Goal: Information Seeking & Learning: Compare options

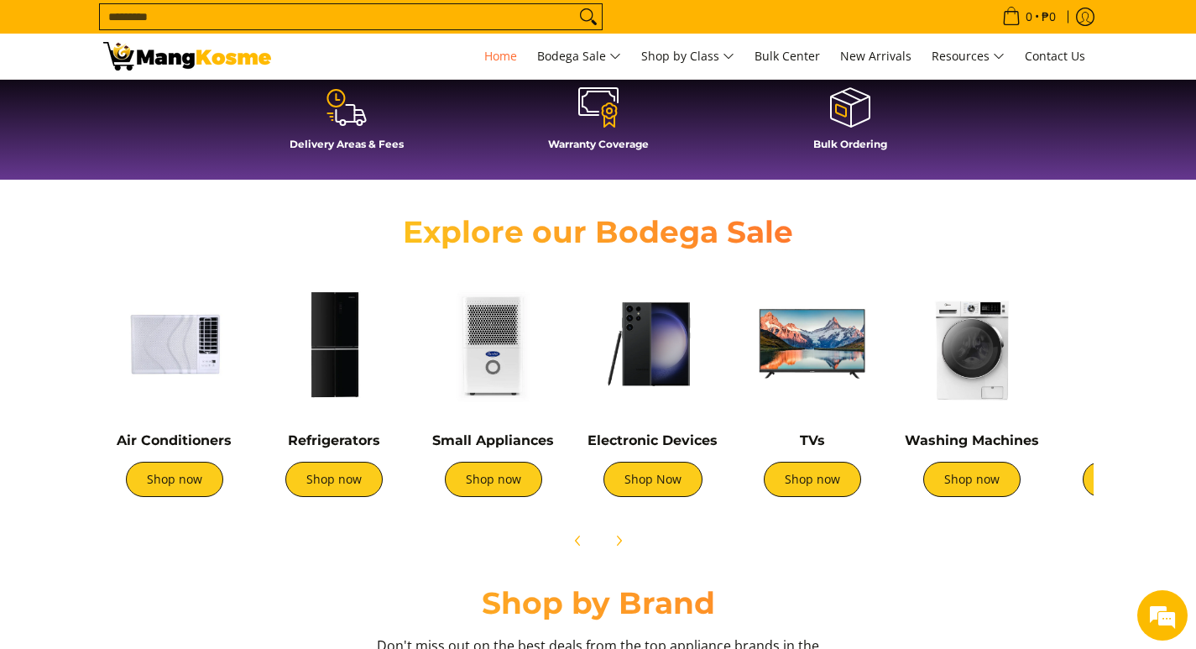
scroll to position [0, 667]
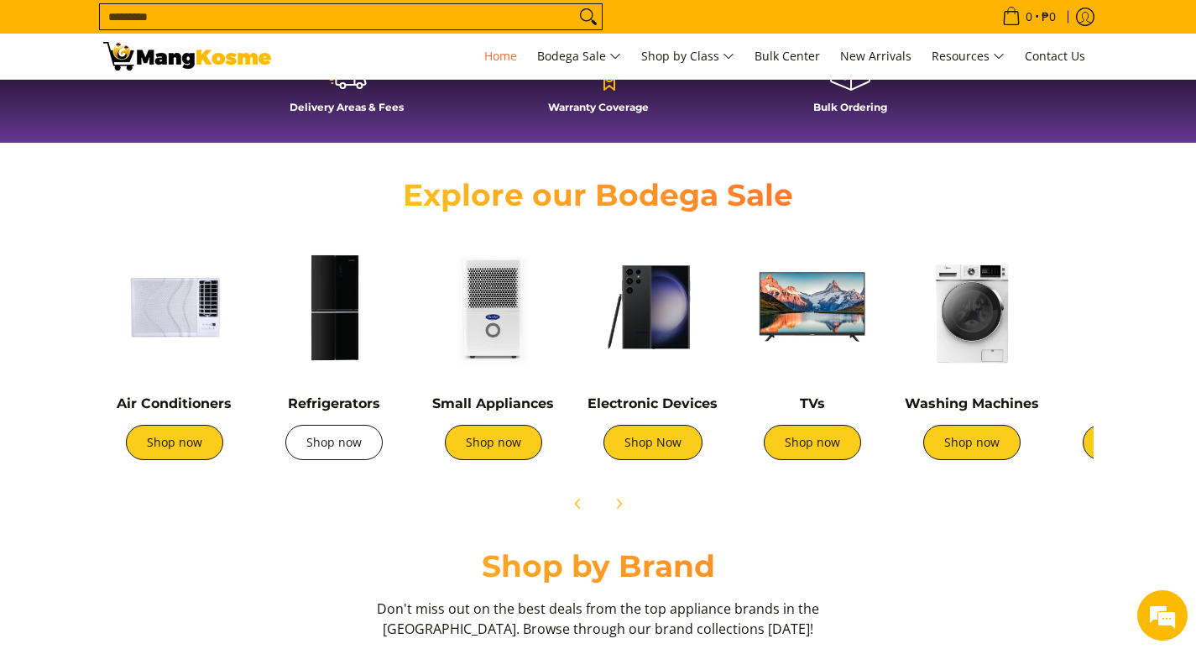
click at [351, 448] on link "Shop now" at bounding box center [333, 442] width 97 height 35
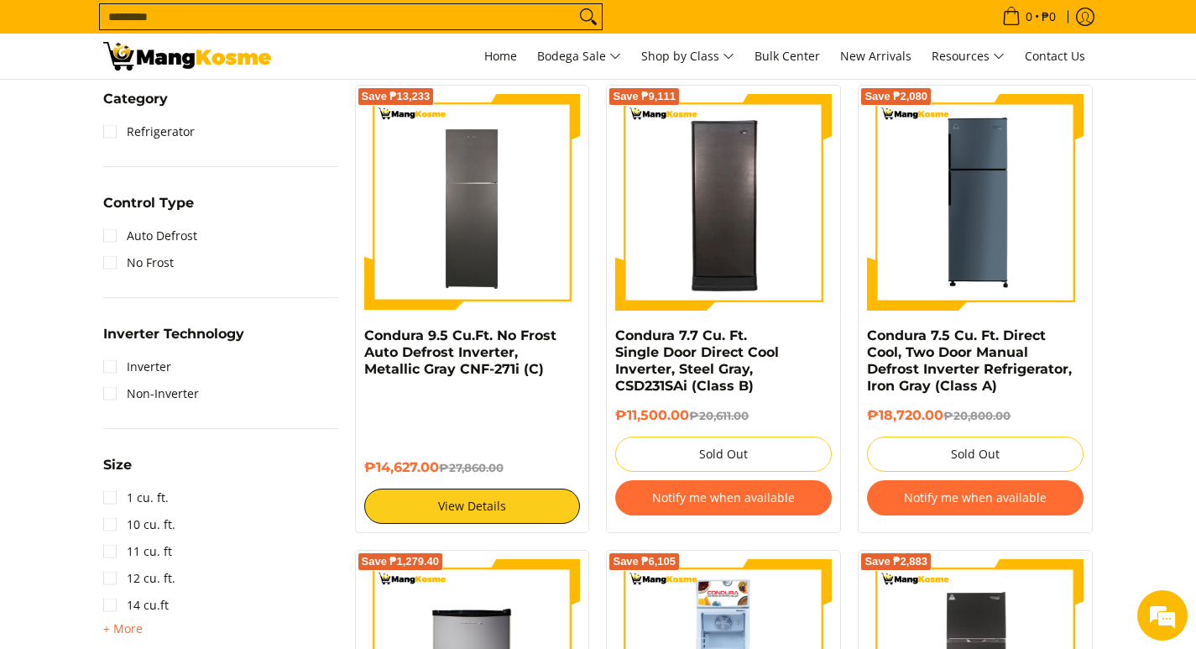
scroll to position [839, 0]
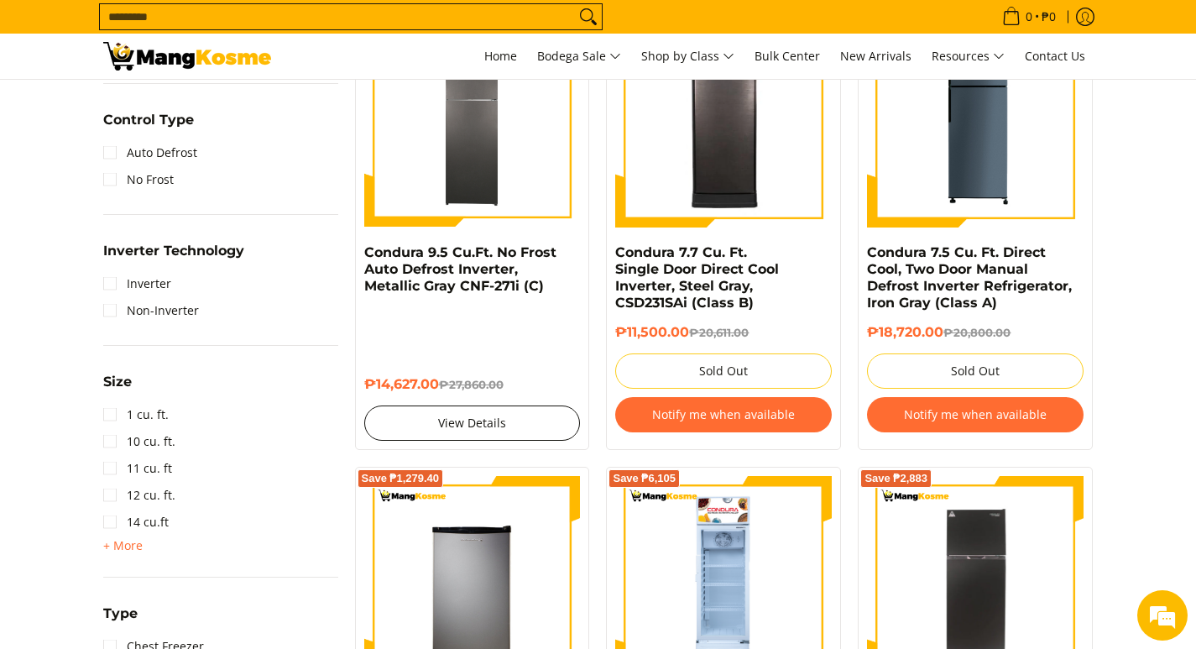
click at [510, 418] on link "View Details" at bounding box center [472, 422] width 217 height 35
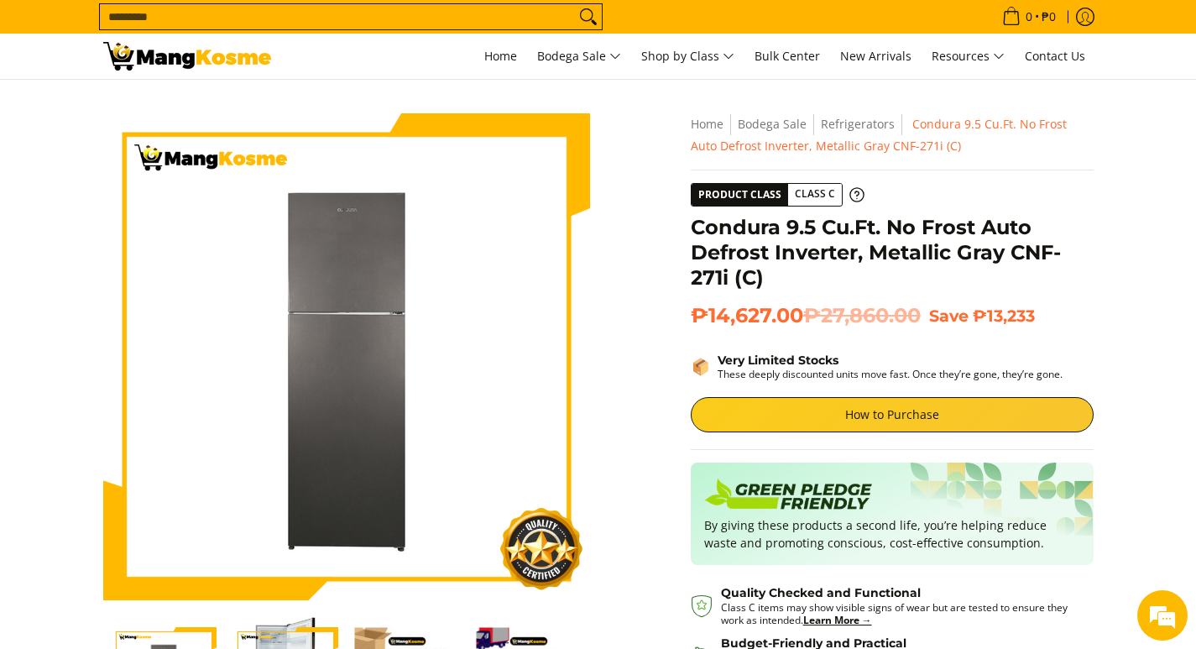
scroll to position [252, 0]
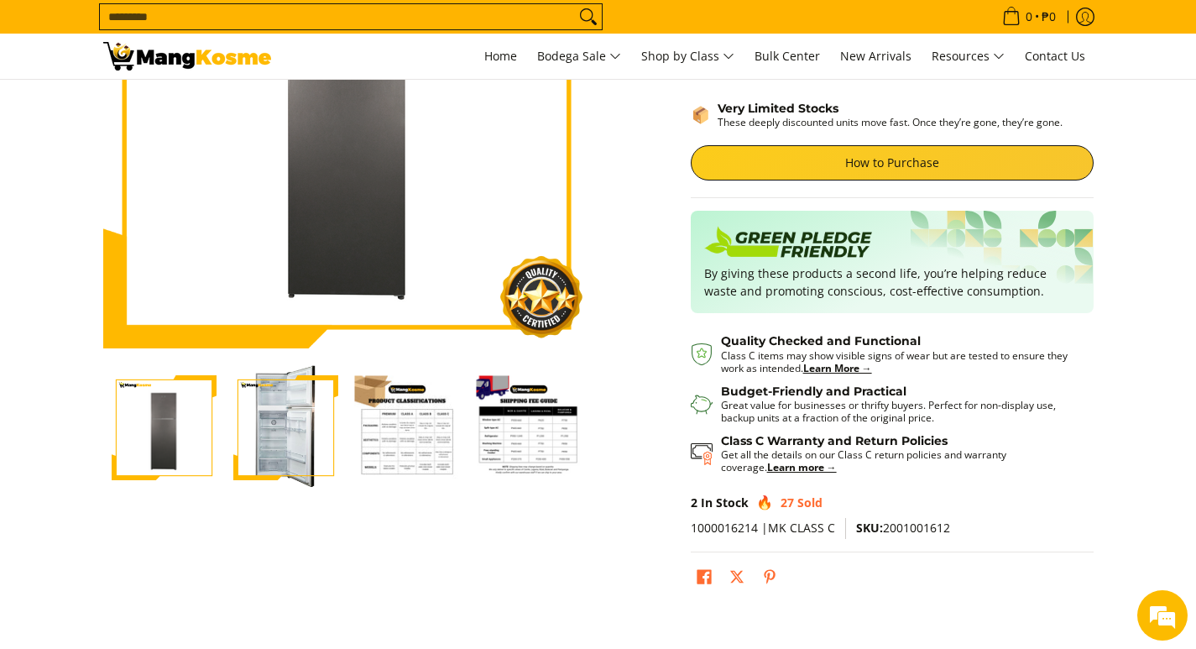
click at [280, 448] on img "Condura 9.5 Cu.Ft. No Frost Auto Defrost Inverter, Metallic Gray CNF-271i (C)-2" at bounding box center [285, 428] width 105 height 126
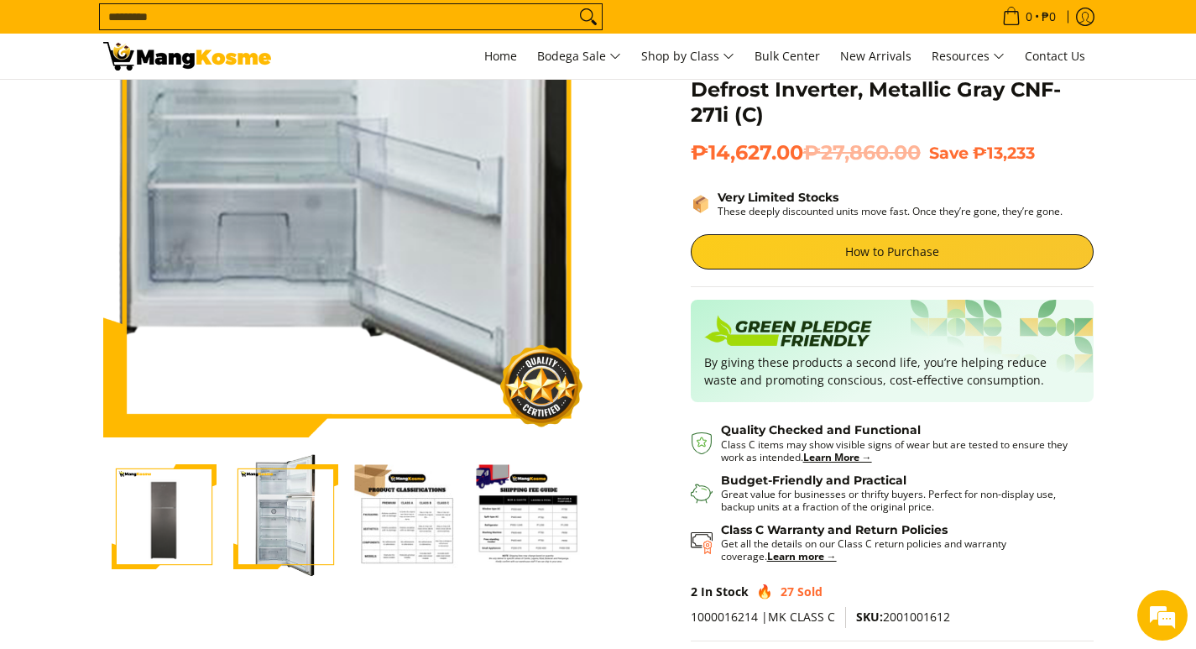
scroll to position [168, 0]
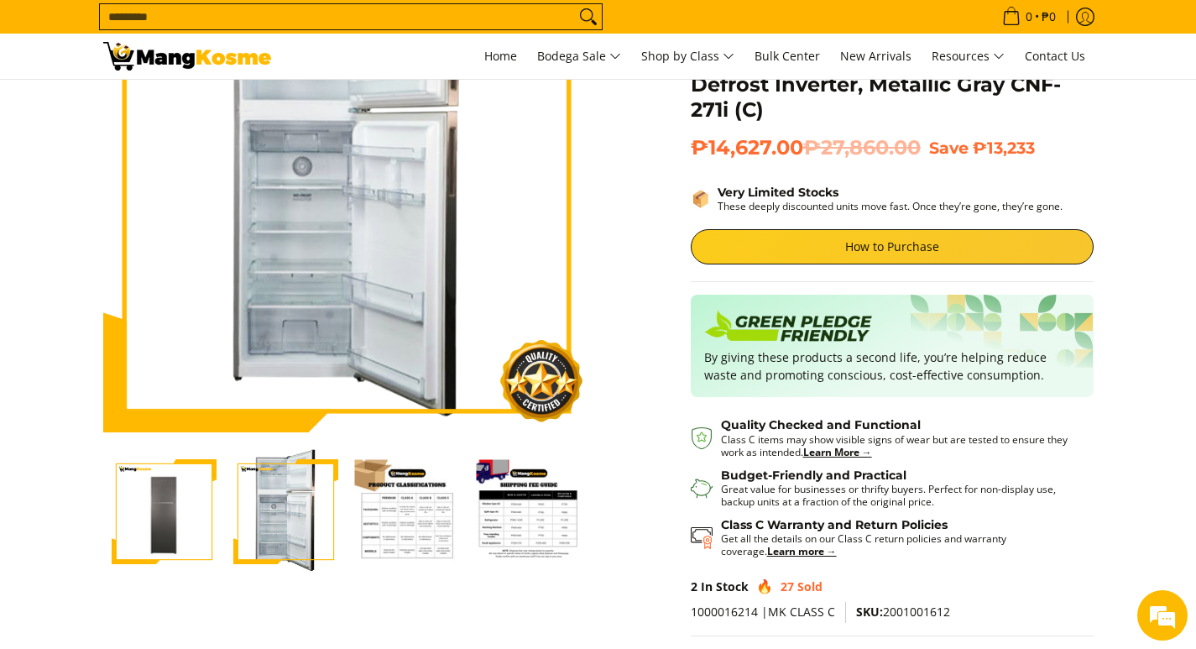
click at [389, 503] on img "Condura 9.5 Cu.Ft. No Frost Auto Defrost Inverter, Metallic Gray CNF-271i (C)-3" at bounding box center [407, 511] width 105 height 105
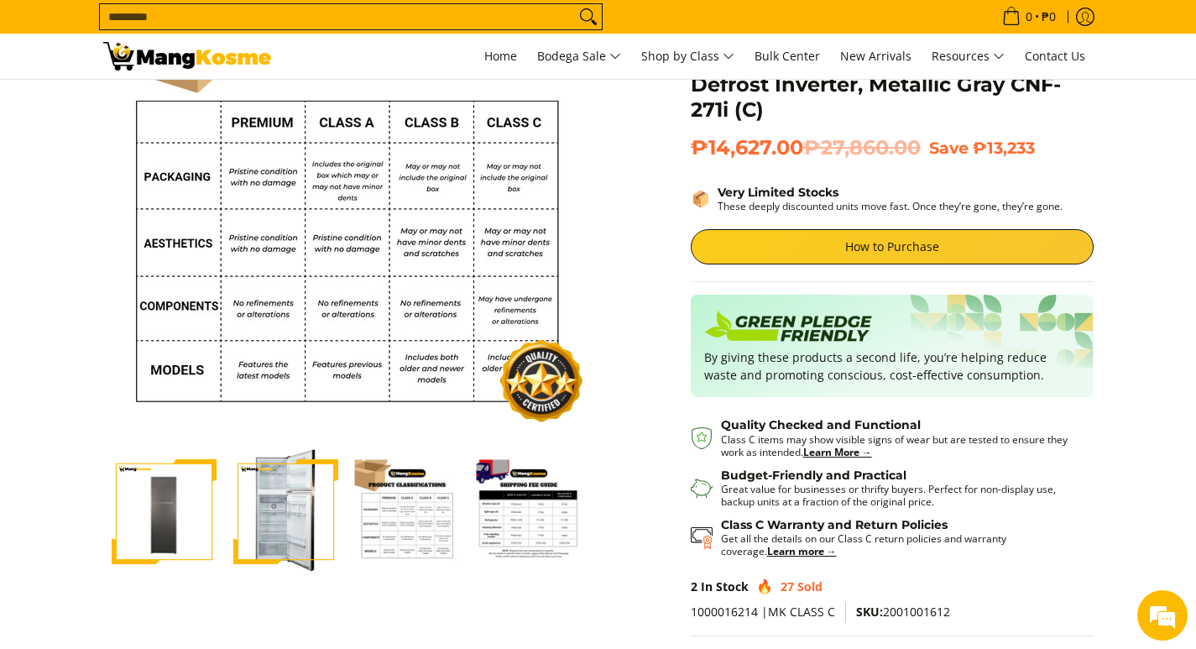
click at [514, 536] on img "Condura 9.5 Cu.Ft. No Frost Auto Defrost Inverter, Metallic Gray CNF-271i (C)-4" at bounding box center [529, 511] width 105 height 105
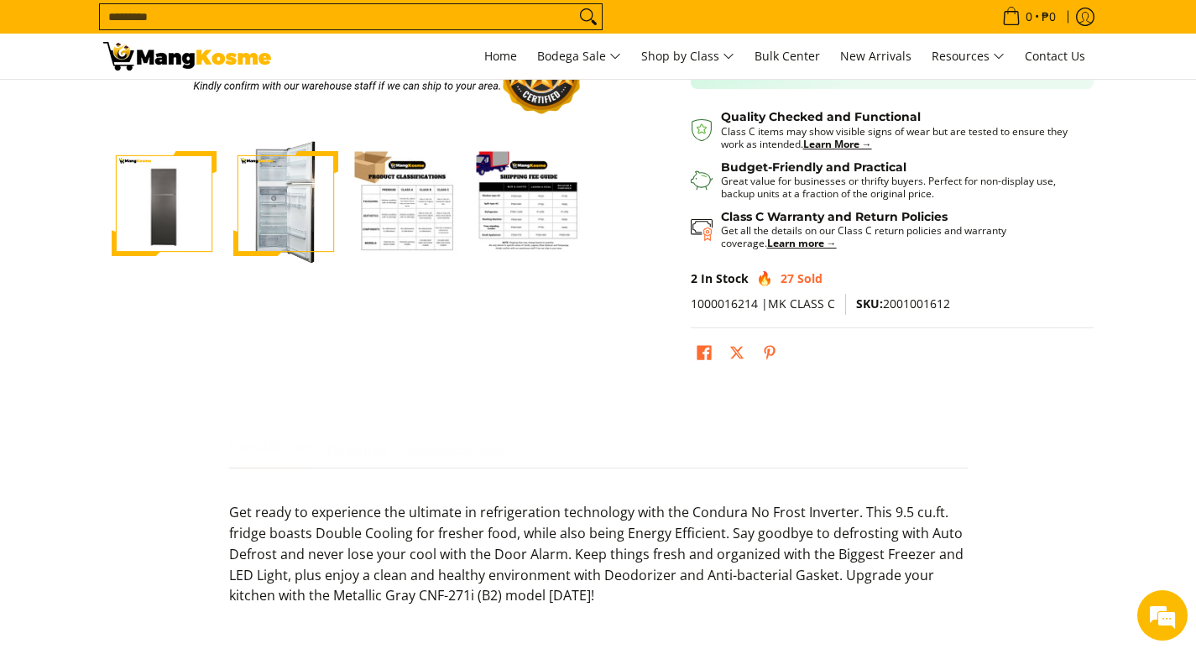
scroll to position [504, 0]
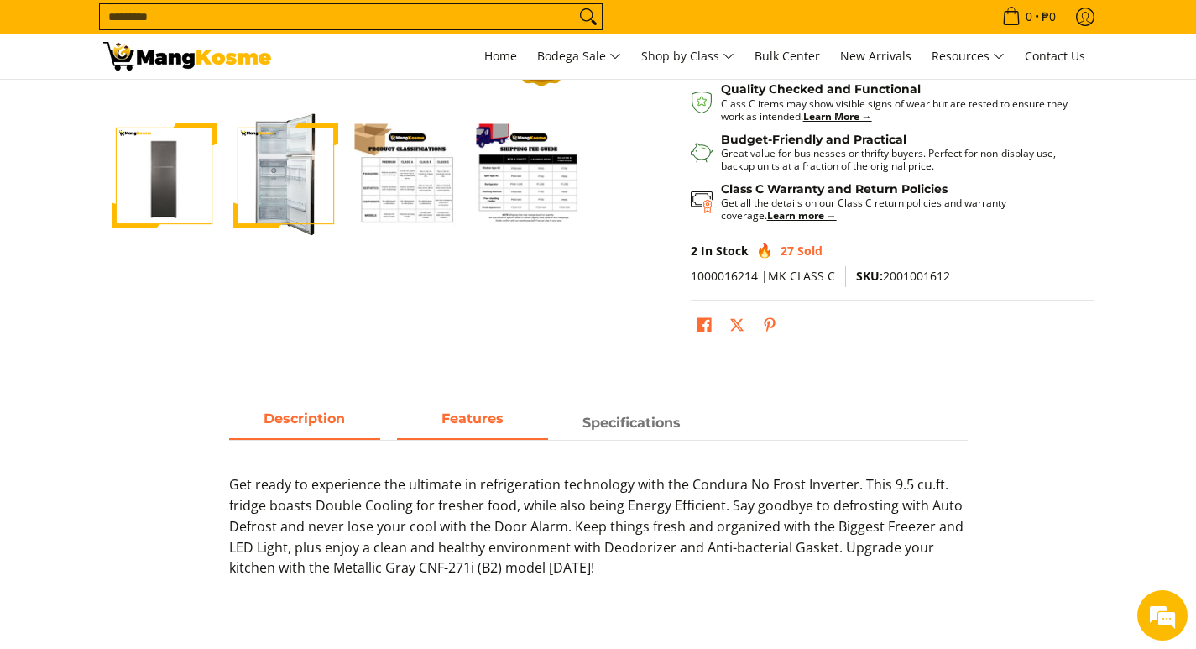
click at [493, 431] on span "Features" at bounding box center [472, 423] width 151 height 30
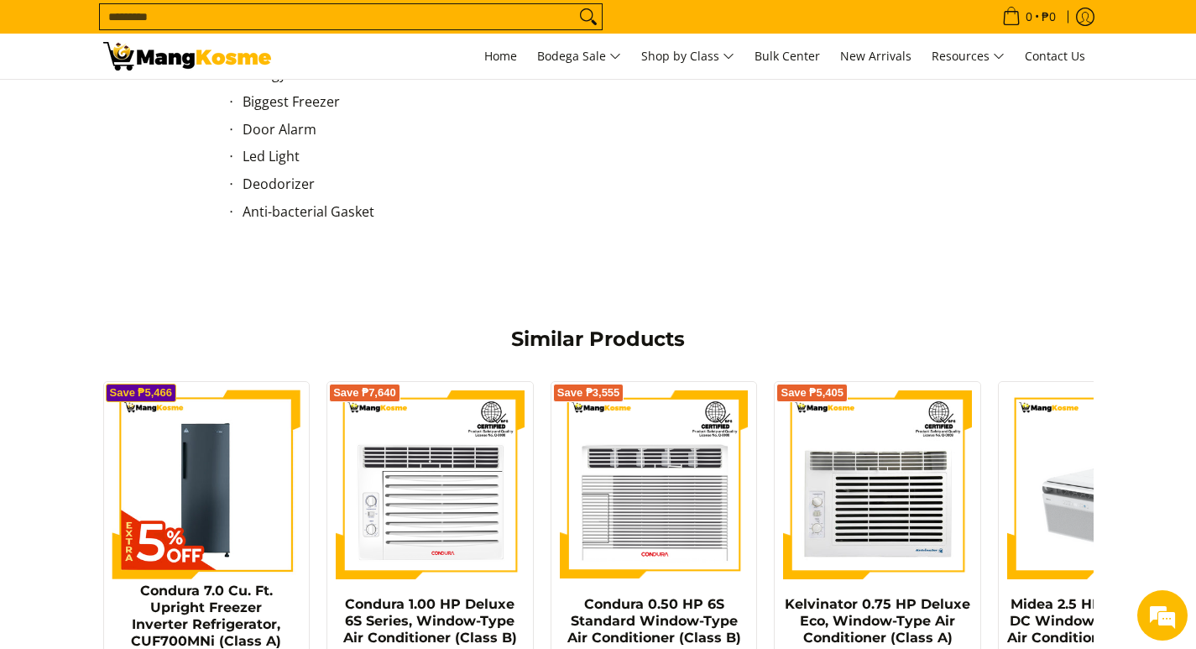
scroll to position [755, 0]
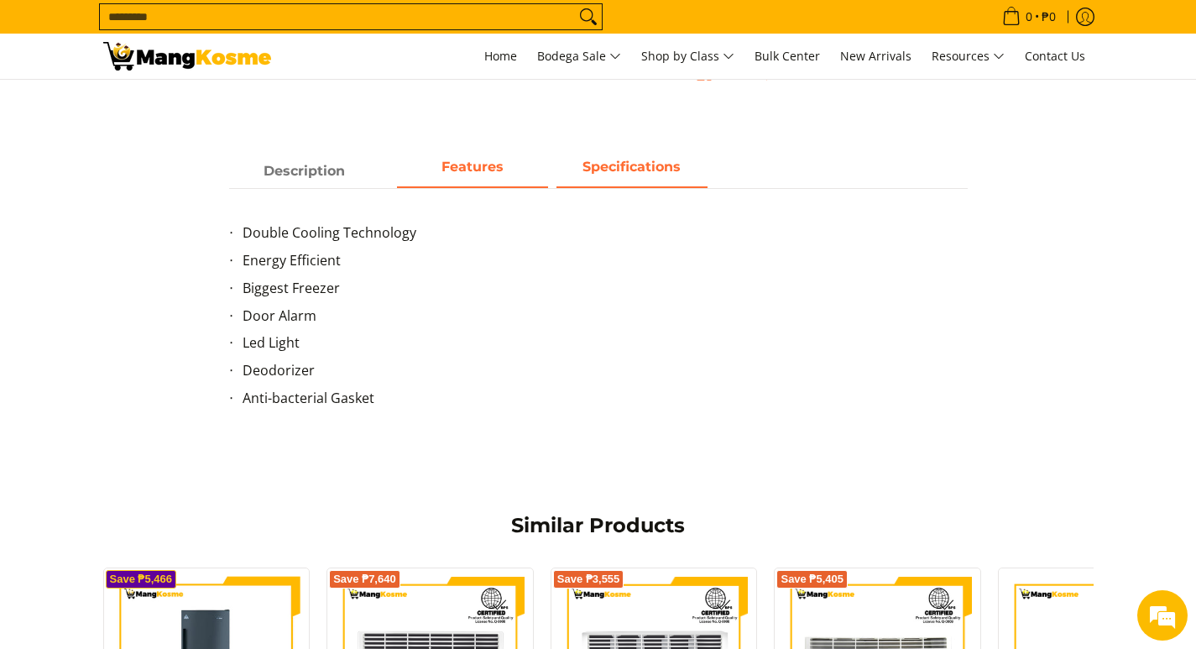
click at [626, 165] on span "Specifications" at bounding box center [632, 171] width 151 height 30
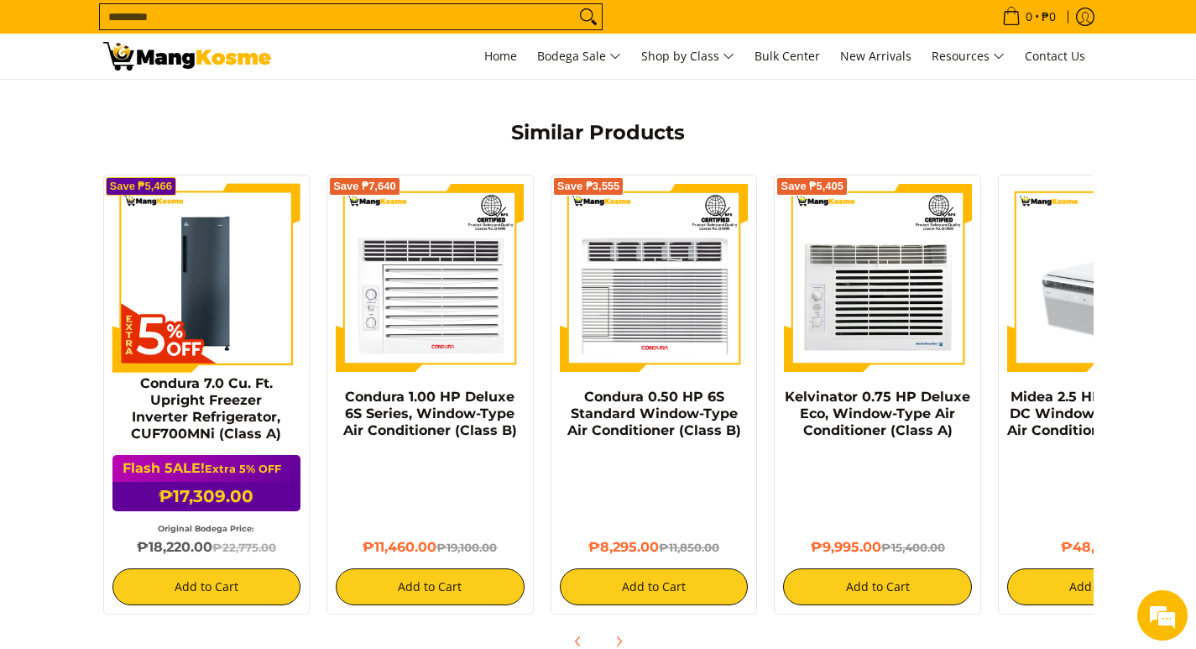
scroll to position [1091, 0]
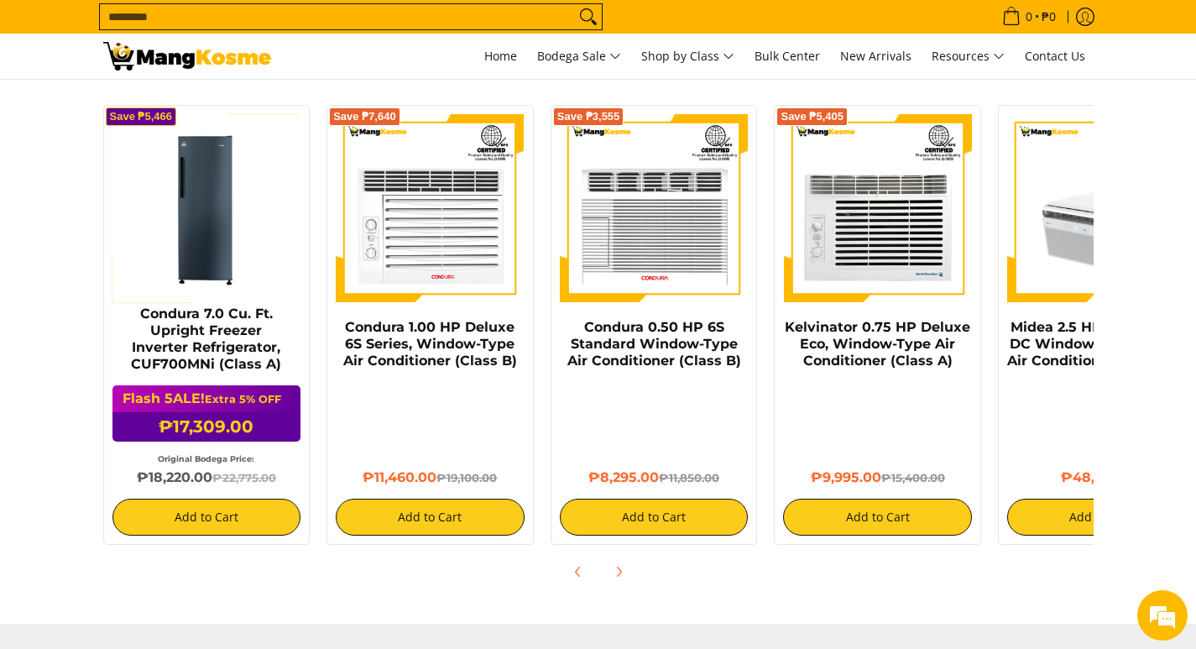
click at [159, 179] on img at bounding box center [206, 208] width 189 height 189
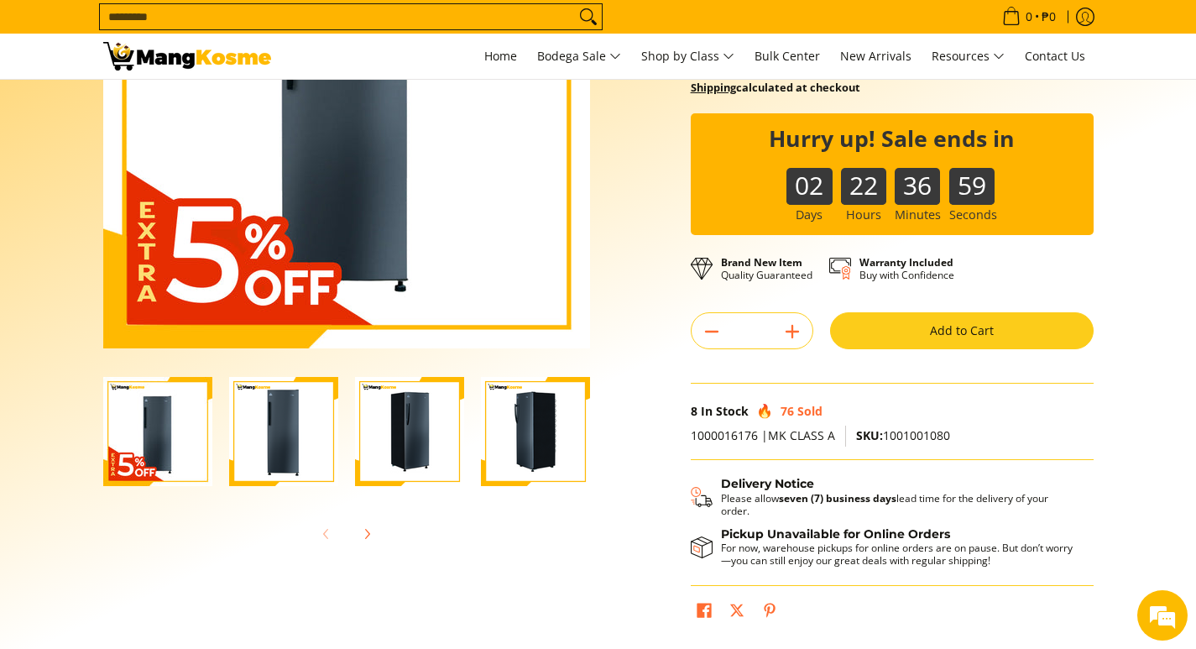
scroll to position [504, 0]
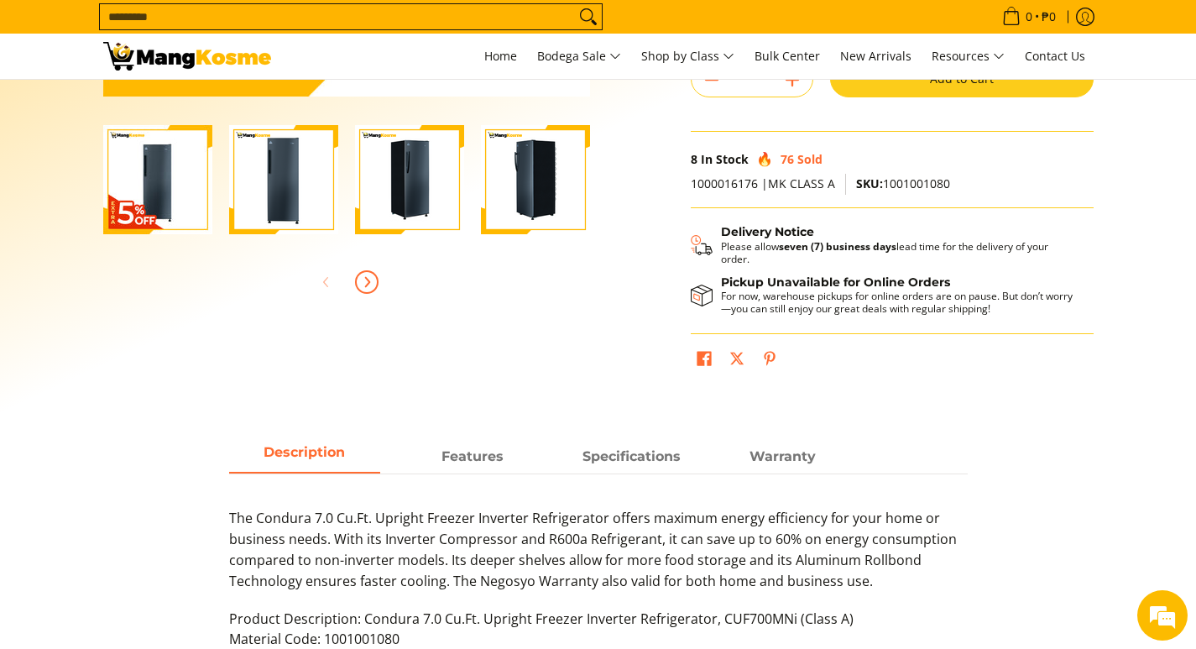
click at [358, 275] on span "Next" at bounding box center [367, 282] width 20 height 20
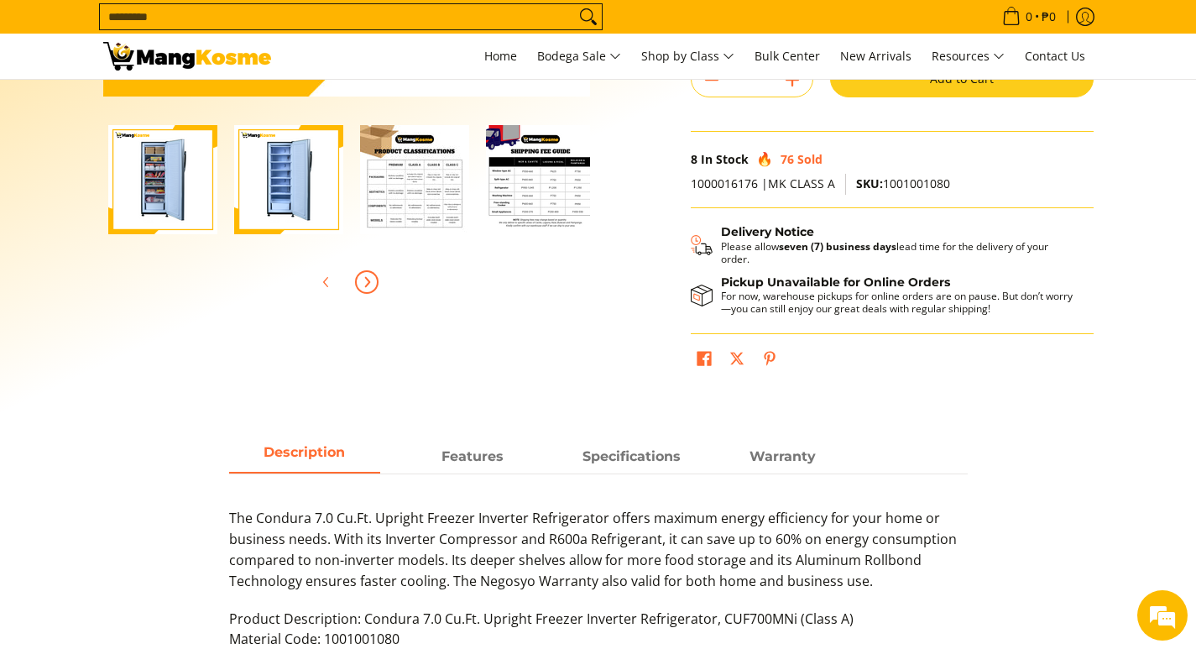
scroll to position [0, 504]
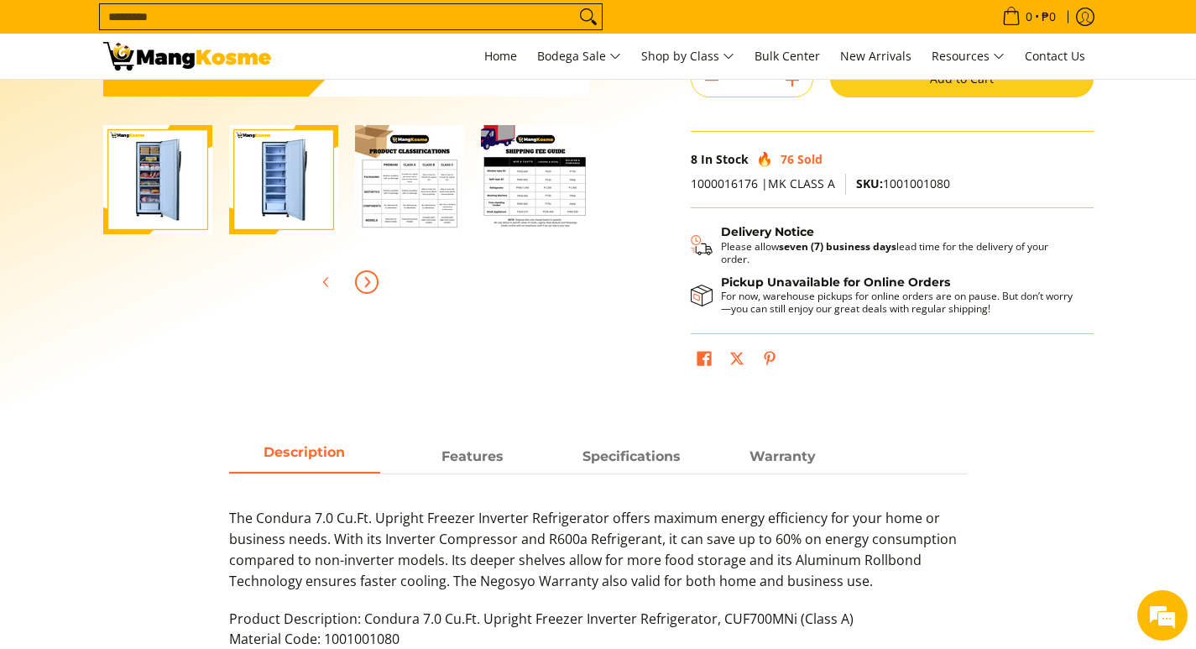
click at [293, 198] on img "Condura 7.0 Cu. Ft. Upright Freezer Inverter Refrigerator, CUF700MNi (Class A)-6" at bounding box center [283, 179] width 109 height 109
click at [176, 186] on img "Condura 7.0 Cu. Ft. Upright Freezer Inverter Refrigerator, CUF700MNi (Class A)-5" at bounding box center [157, 179] width 109 height 109
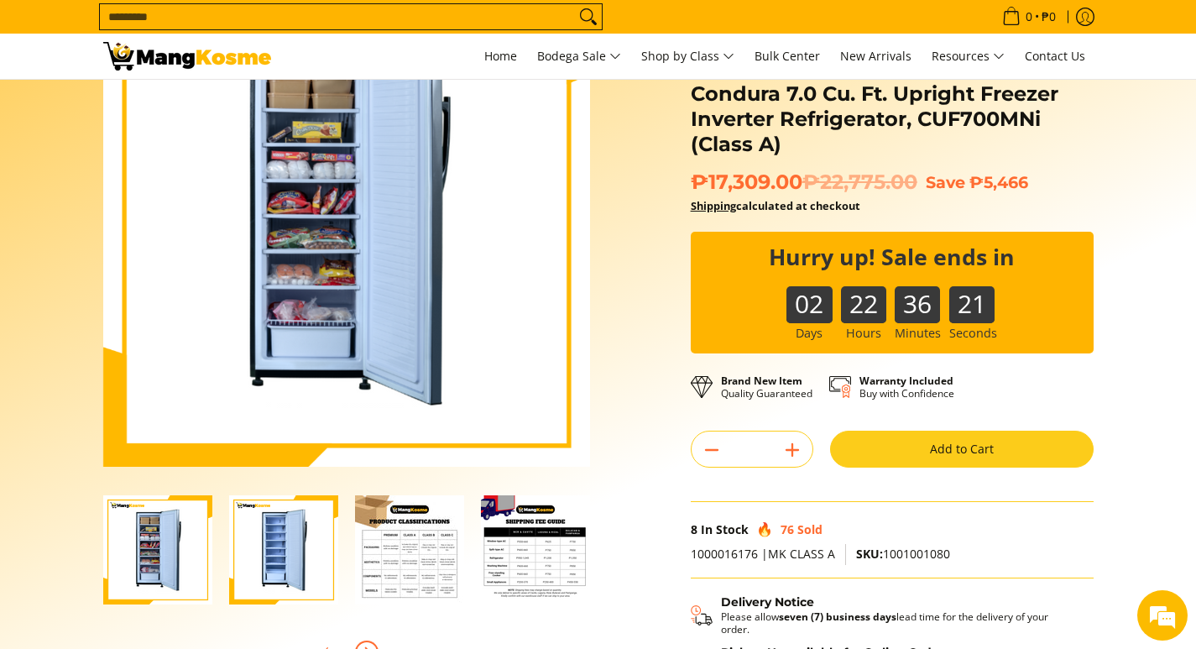
scroll to position [168, 0]
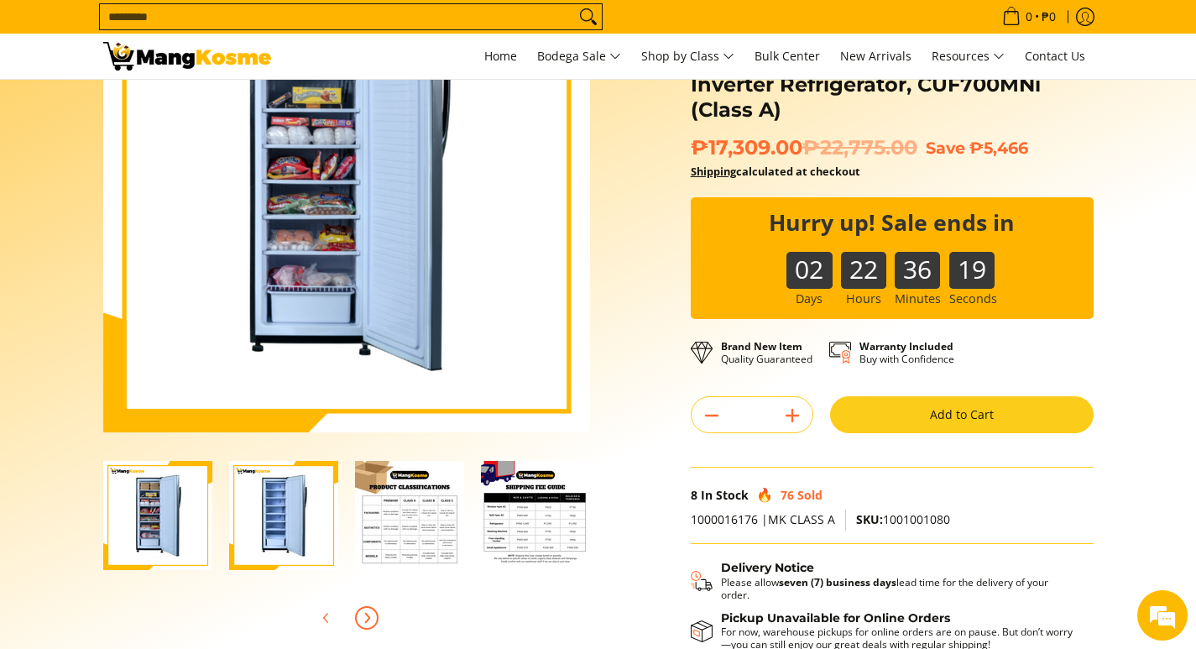
click at [280, 509] on img "Condura 7.0 Cu. Ft. Upright Freezer Inverter Refrigerator, CUF700MNi (Class A)-6" at bounding box center [283, 515] width 109 height 109
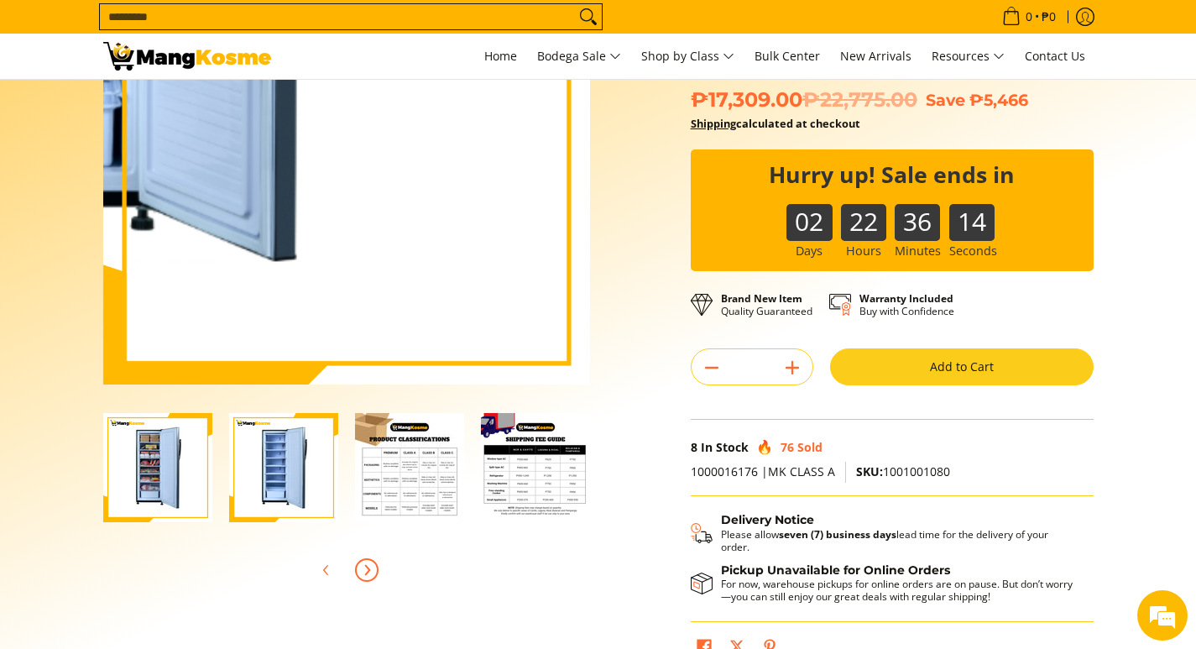
scroll to position [420, 0]
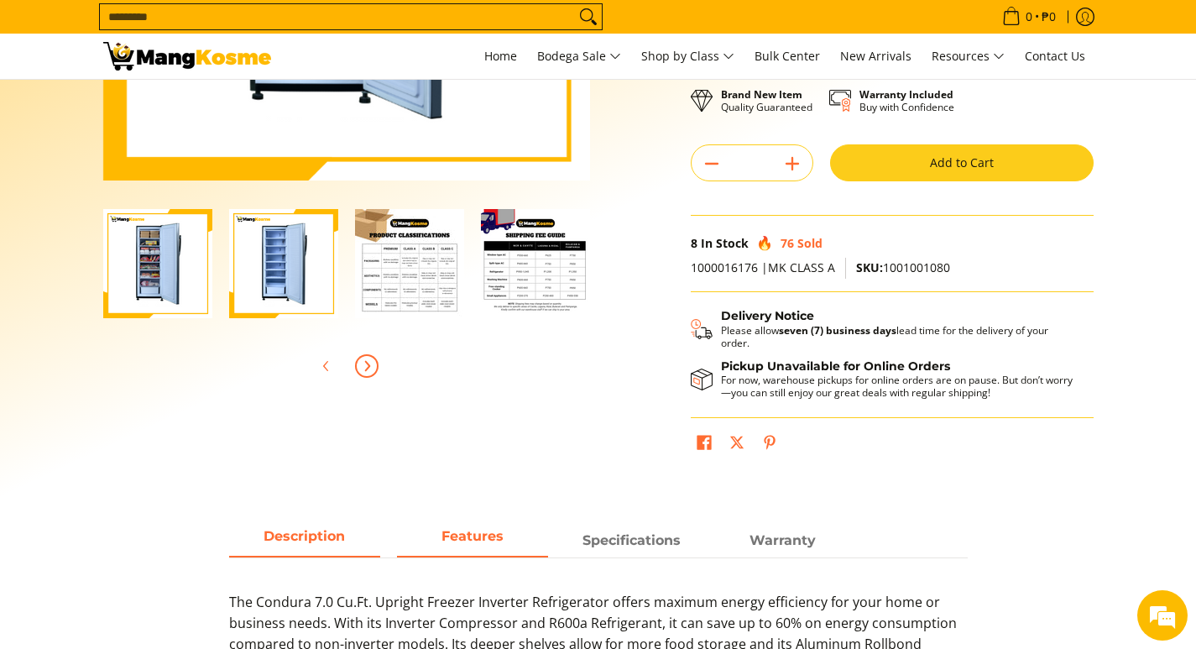
click at [477, 544] on span "Features" at bounding box center [472, 540] width 151 height 30
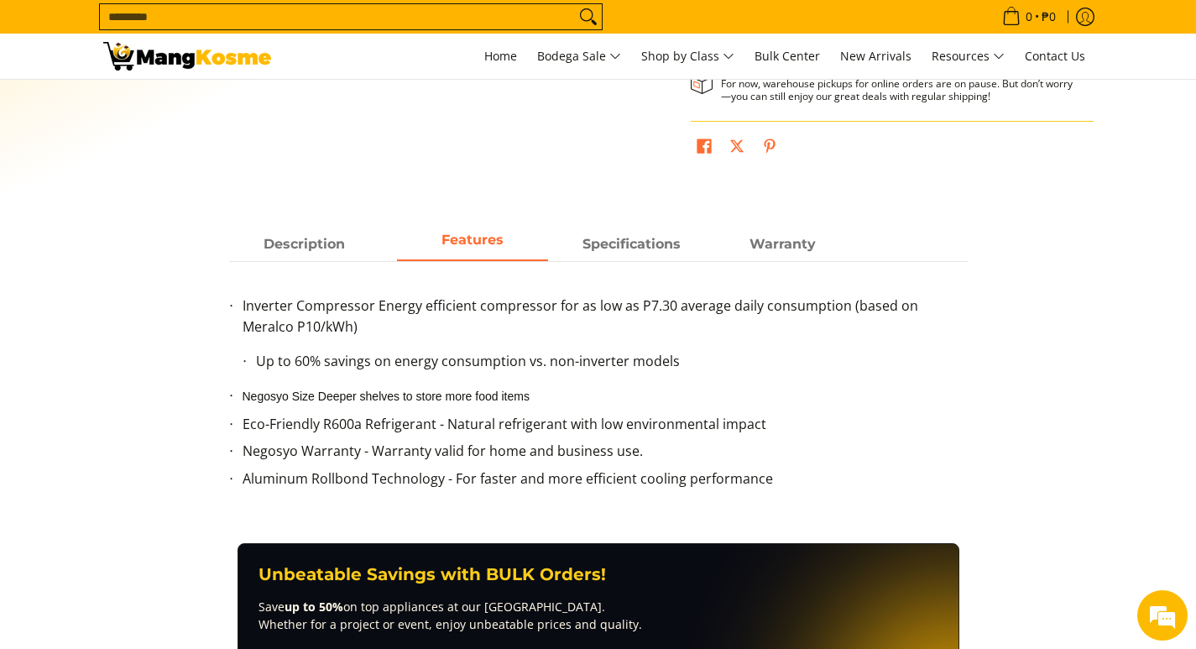
scroll to position [755, 0]
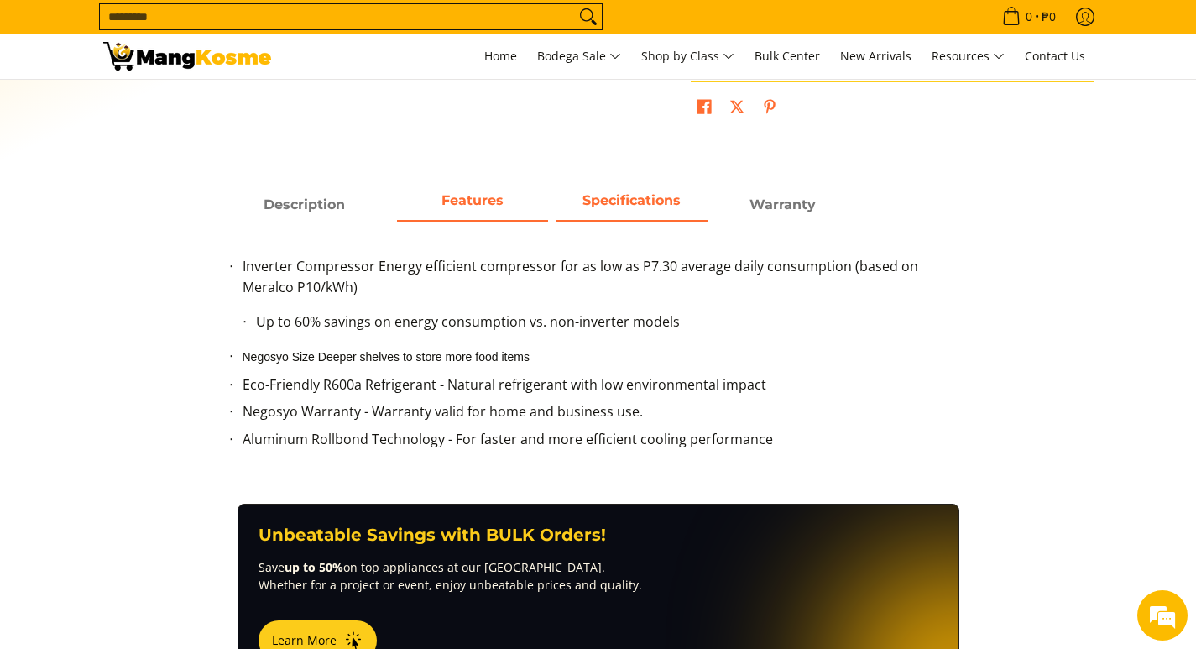
click at [631, 192] on span "Specifications" at bounding box center [632, 205] width 151 height 30
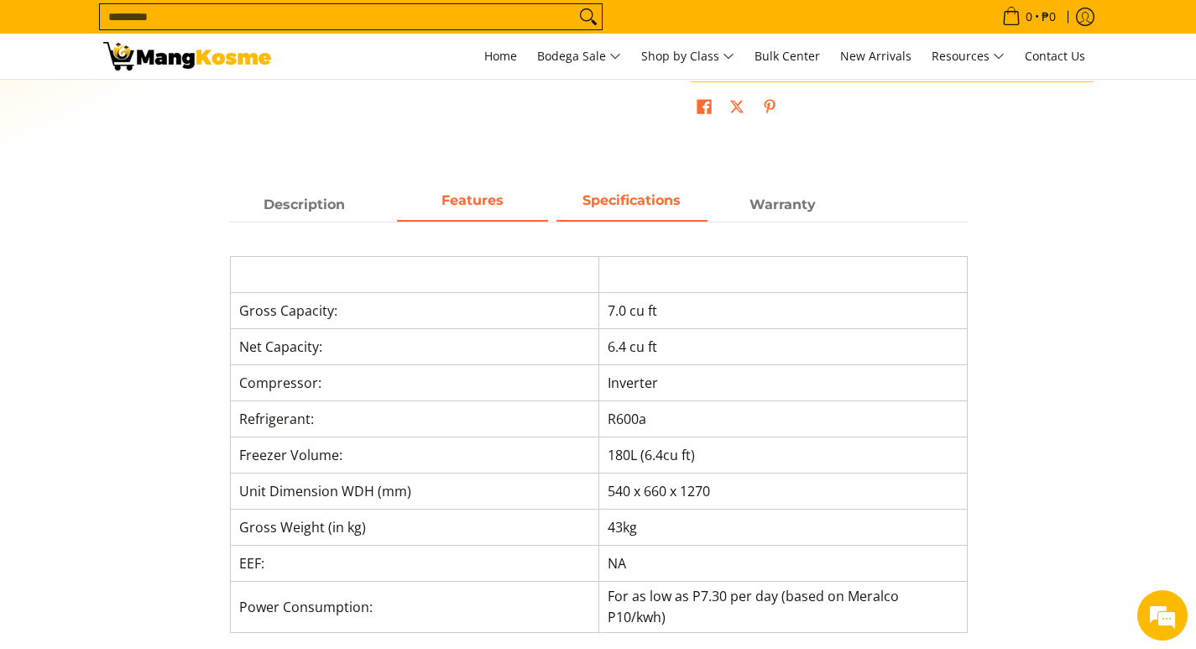
click at [481, 207] on strong "Features" at bounding box center [473, 200] width 62 height 16
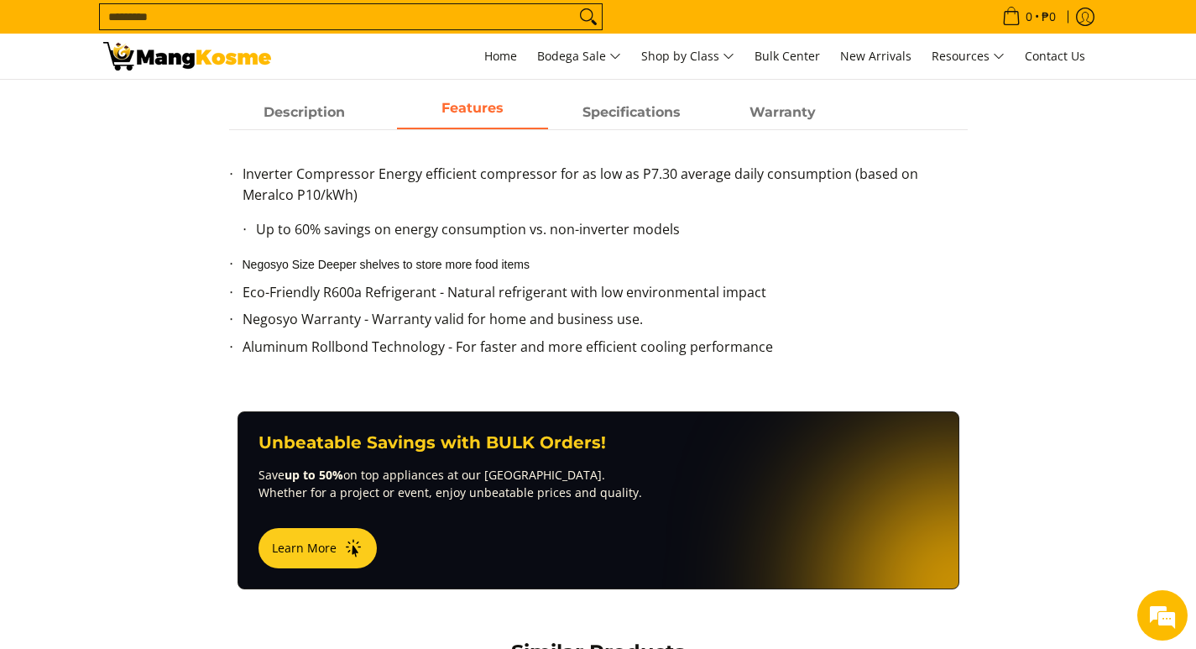
scroll to position [672, 0]
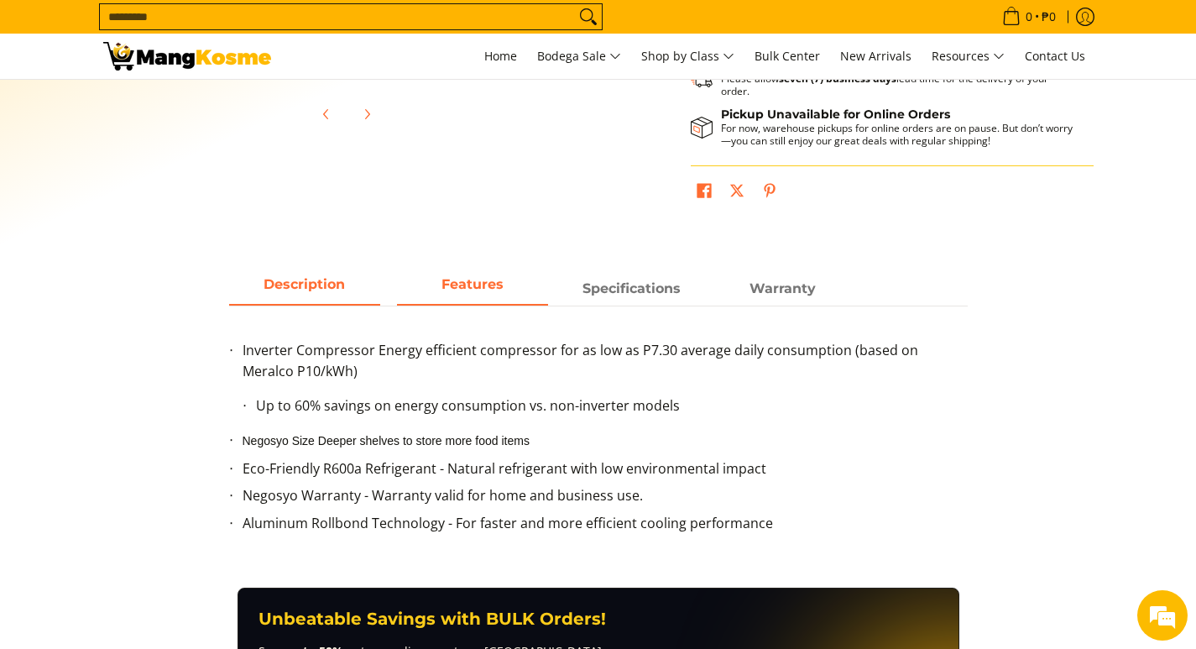
click at [295, 294] on span "Description" at bounding box center [304, 289] width 151 height 30
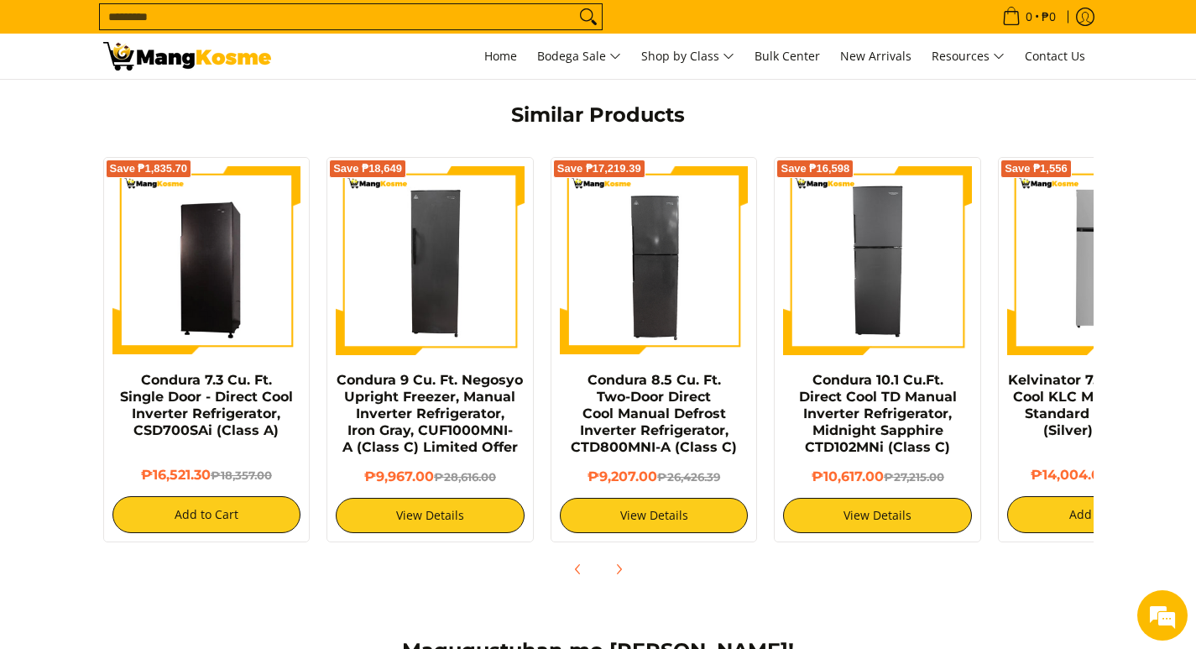
scroll to position [1343, 0]
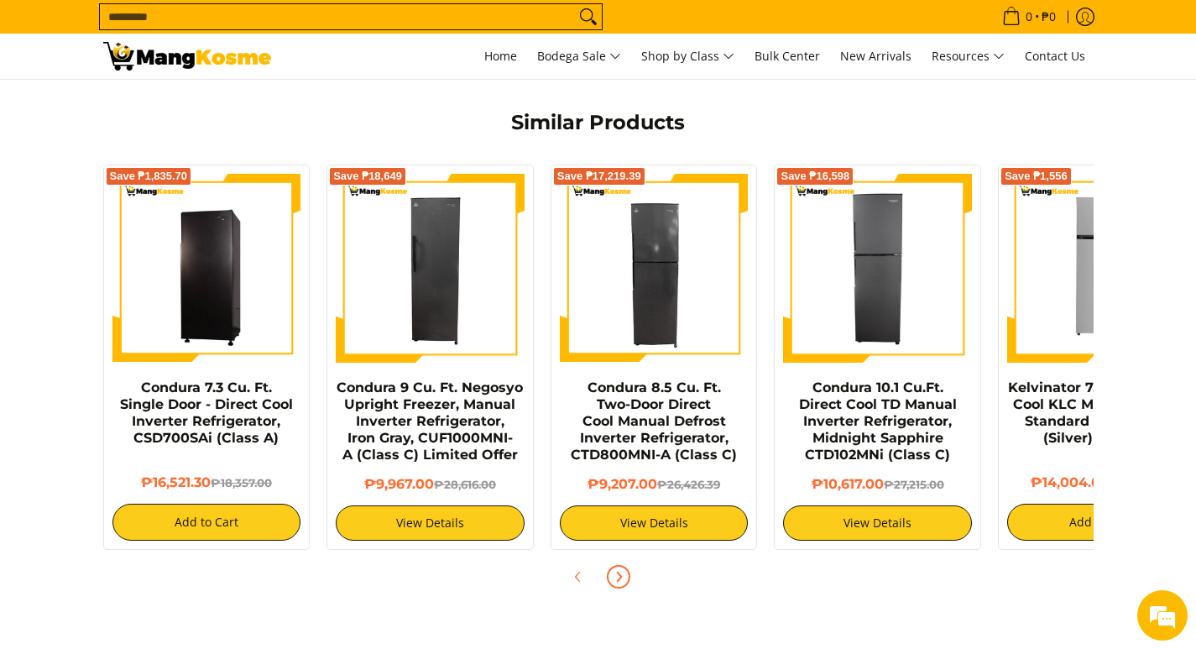
click at [624, 570] on icon "Next" at bounding box center [618, 576] width 13 height 13
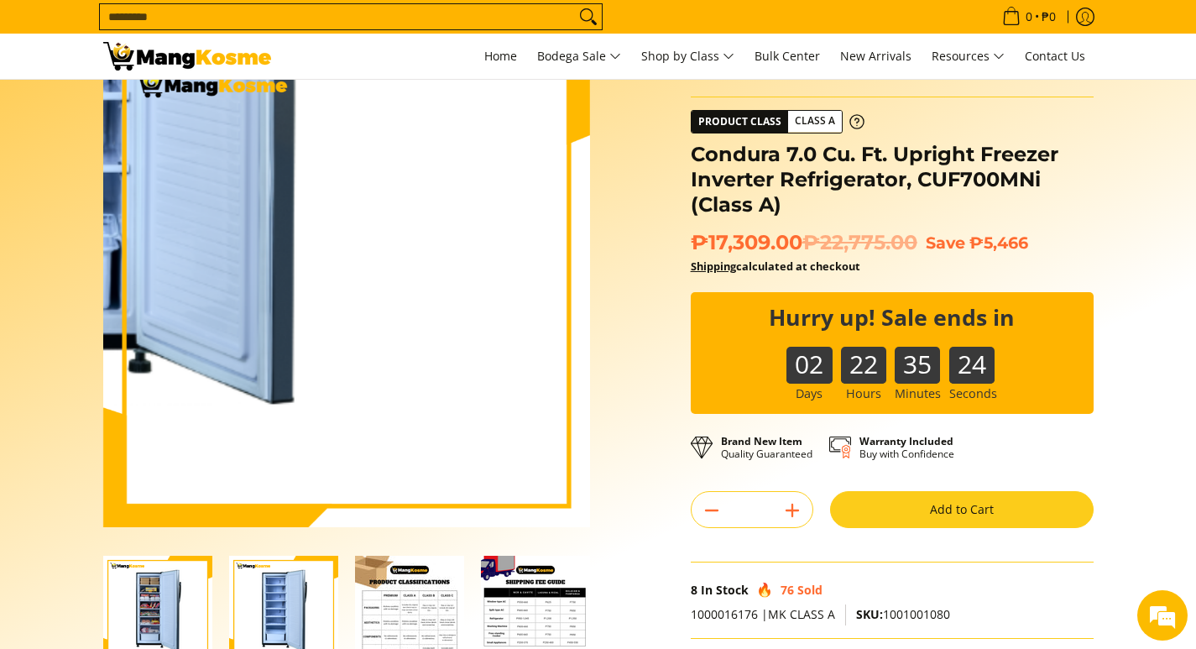
scroll to position [0, 0]
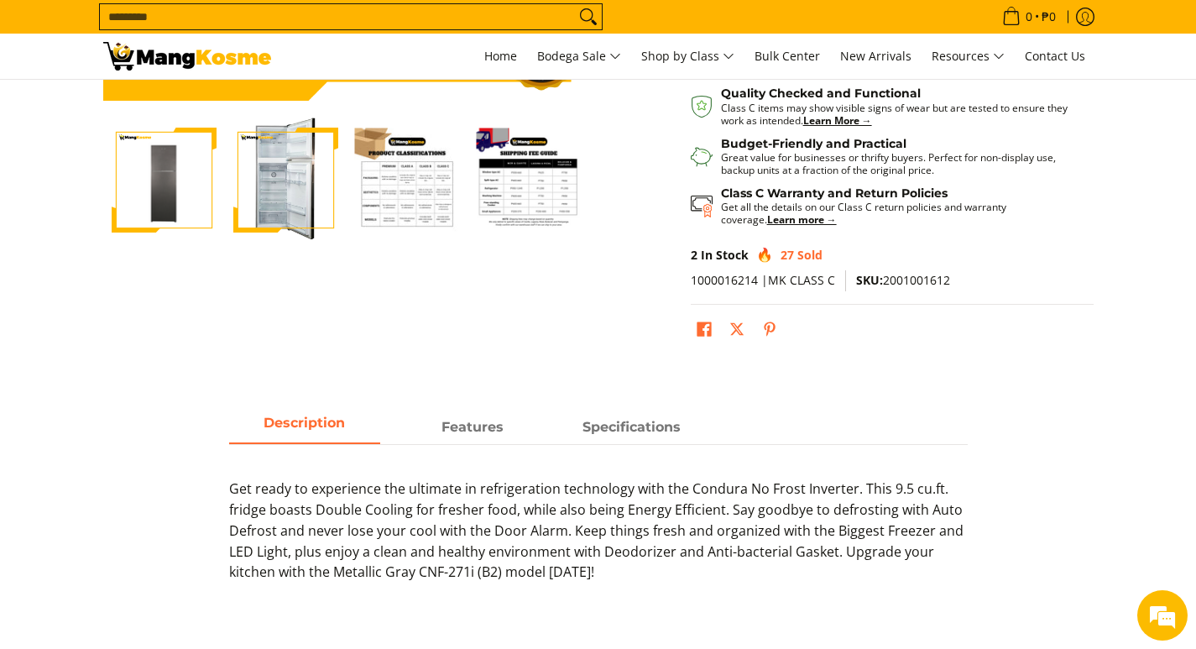
scroll to position [504, 0]
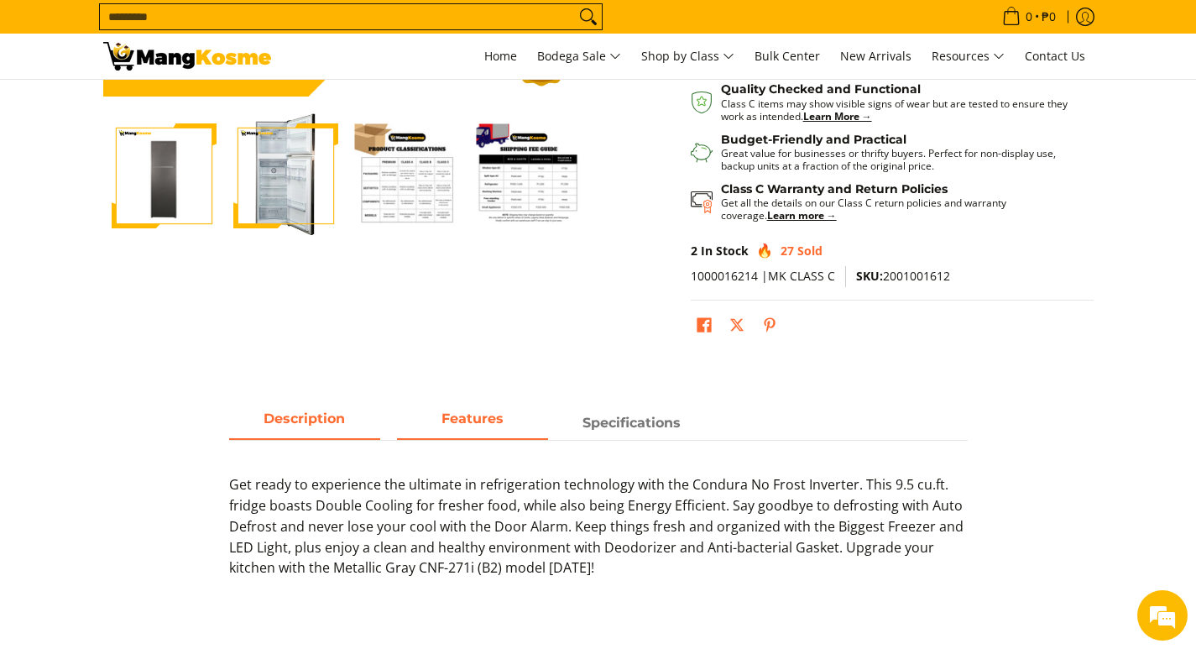
click at [477, 422] on span "Features" at bounding box center [472, 423] width 151 height 30
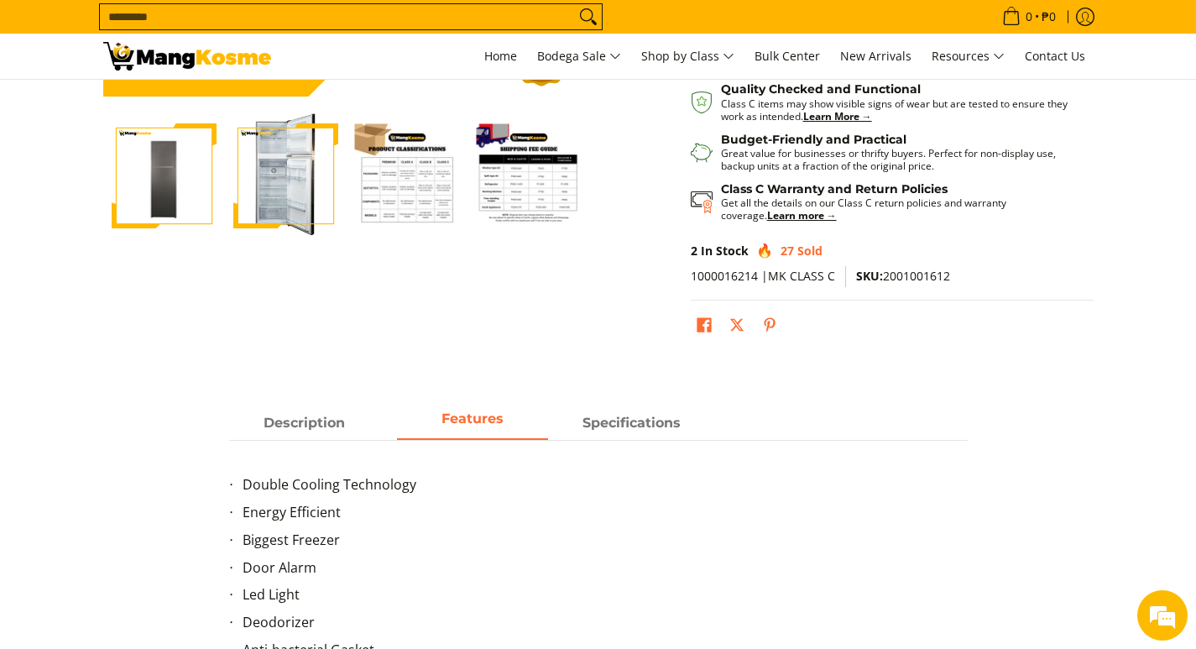
click at [606, 406] on main "Skip to Main Content Enable zoom Disable zoom Enable zoom Disable zoom Enable z…" at bounding box center [598, 457] width 1196 height 1762
click at [612, 418] on span "Specifications" at bounding box center [632, 423] width 151 height 30
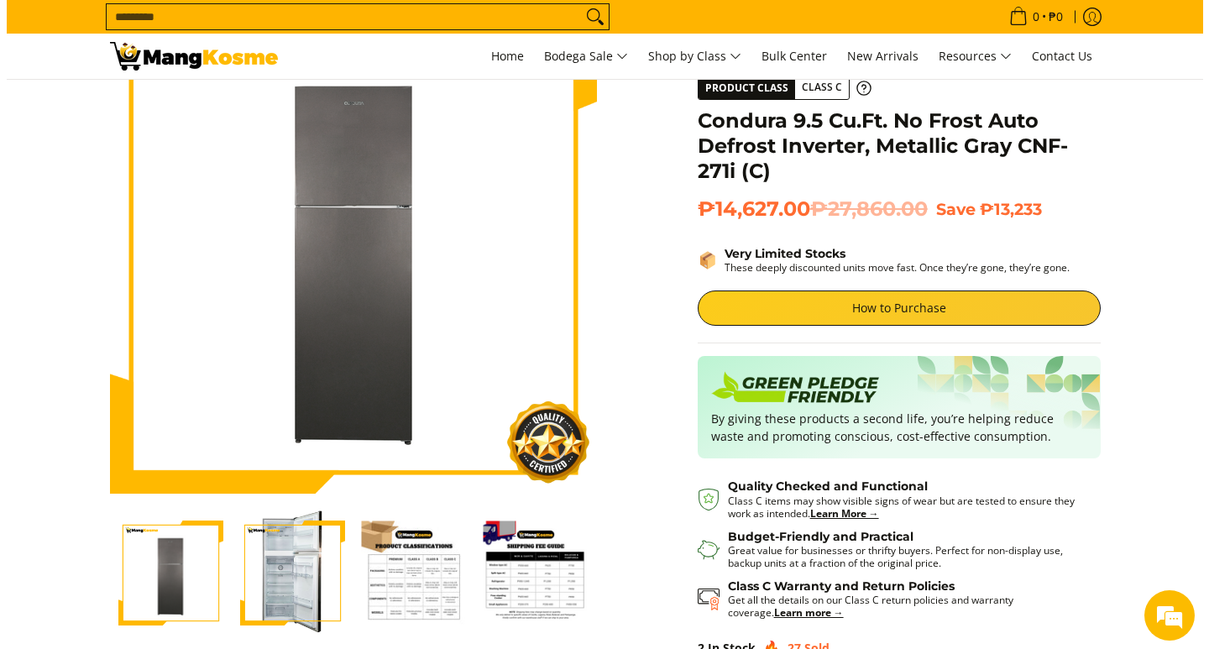
scroll to position [0, 0]
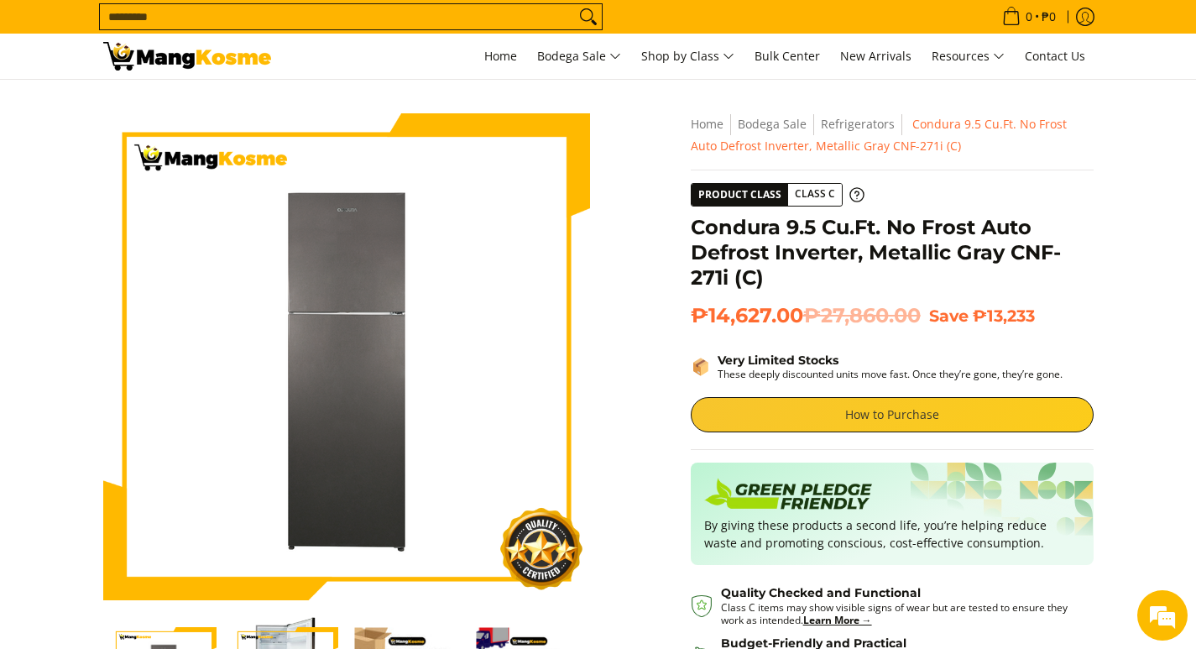
click at [921, 405] on link "How to Purchase" at bounding box center [892, 414] width 403 height 35
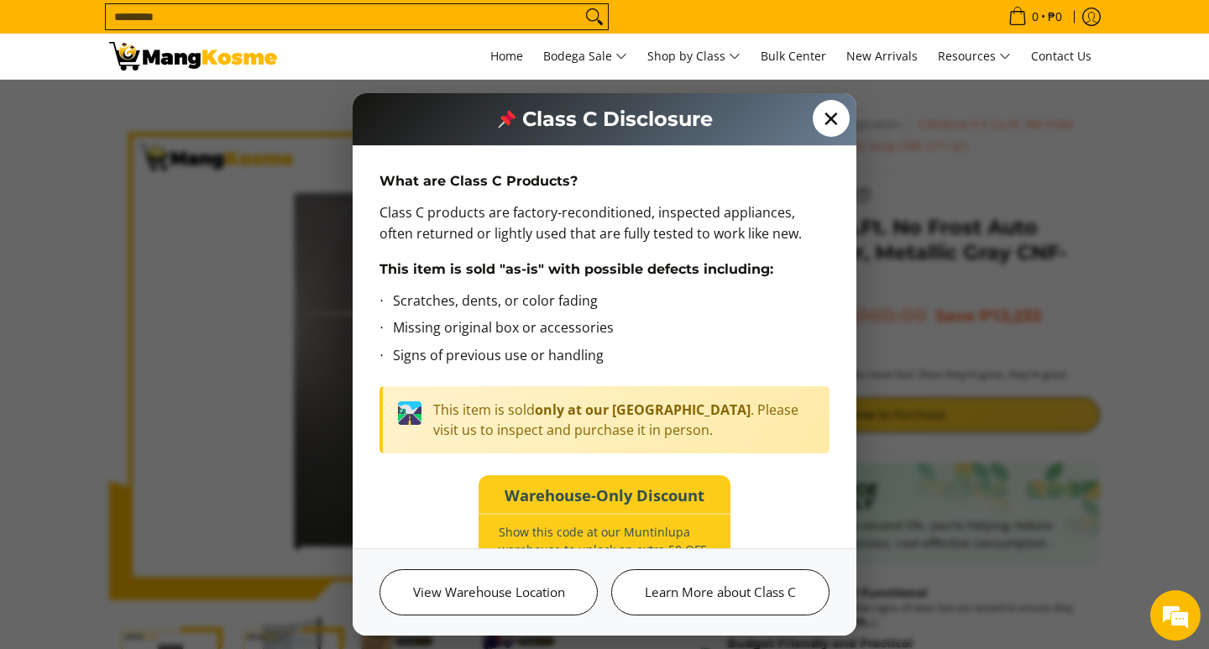
click at [842, 119] on span "✕" at bounding box center [831, 118] width 37 height 37
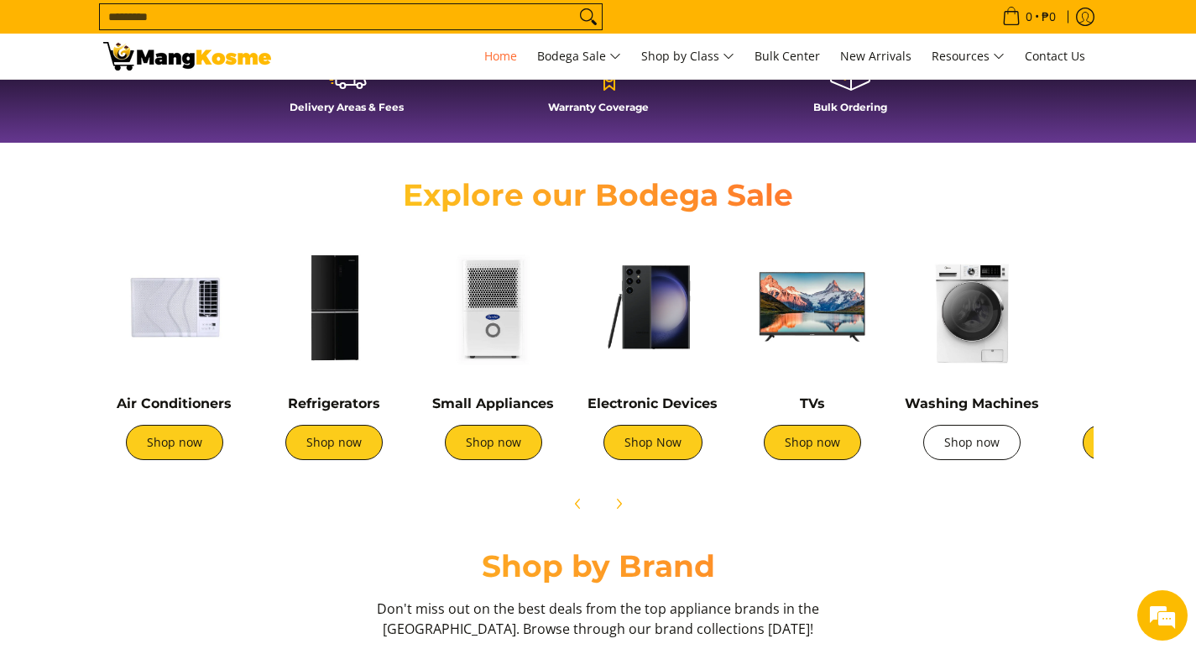
click at [969, 447] on link "Shop now" at bounding box center [971, 442] width 97 height 35
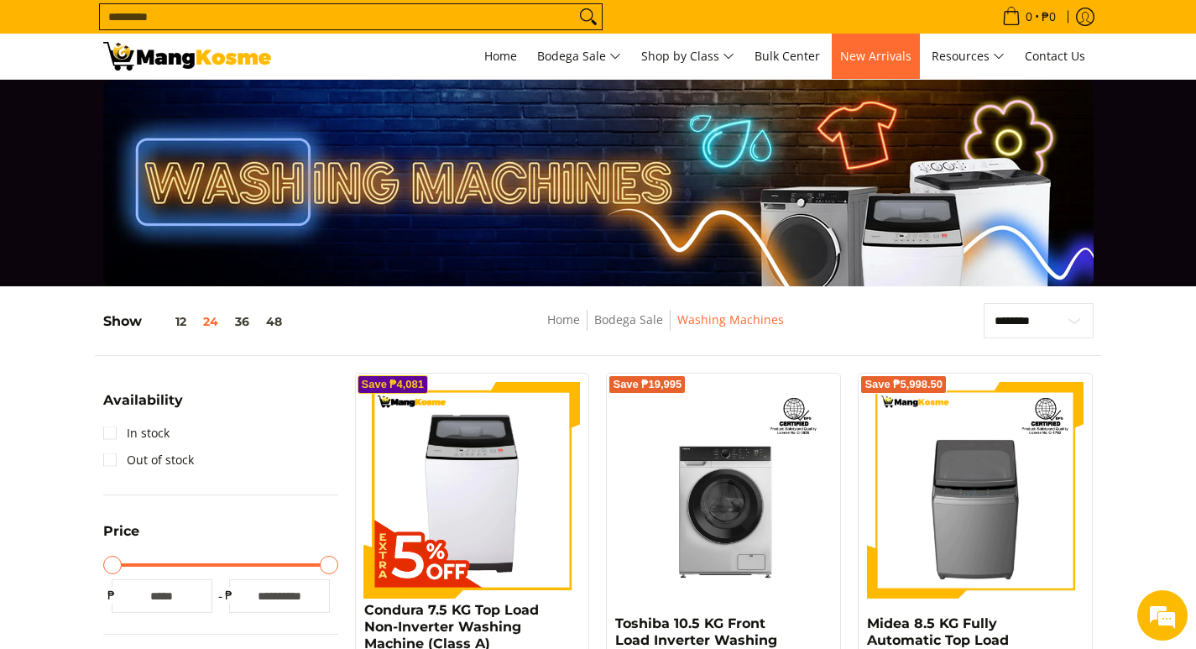
click at [902, 59] on span "New Arrivals" at bounding box center [875, 56] width 71 height 16
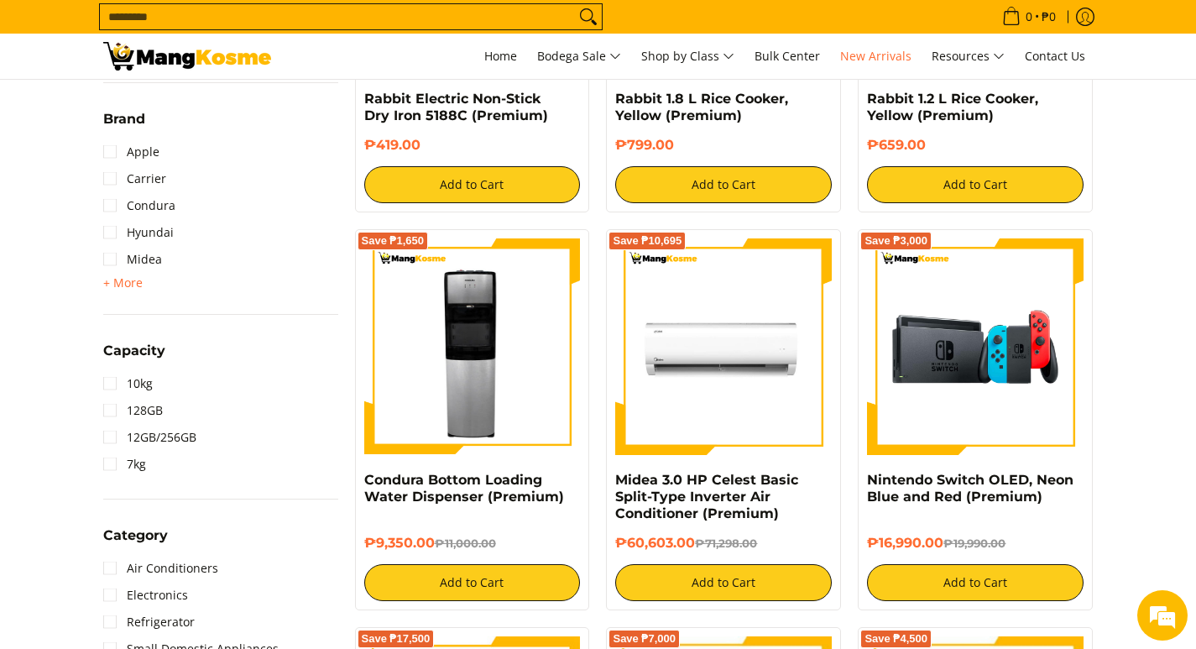
scroll to position [504, 0]
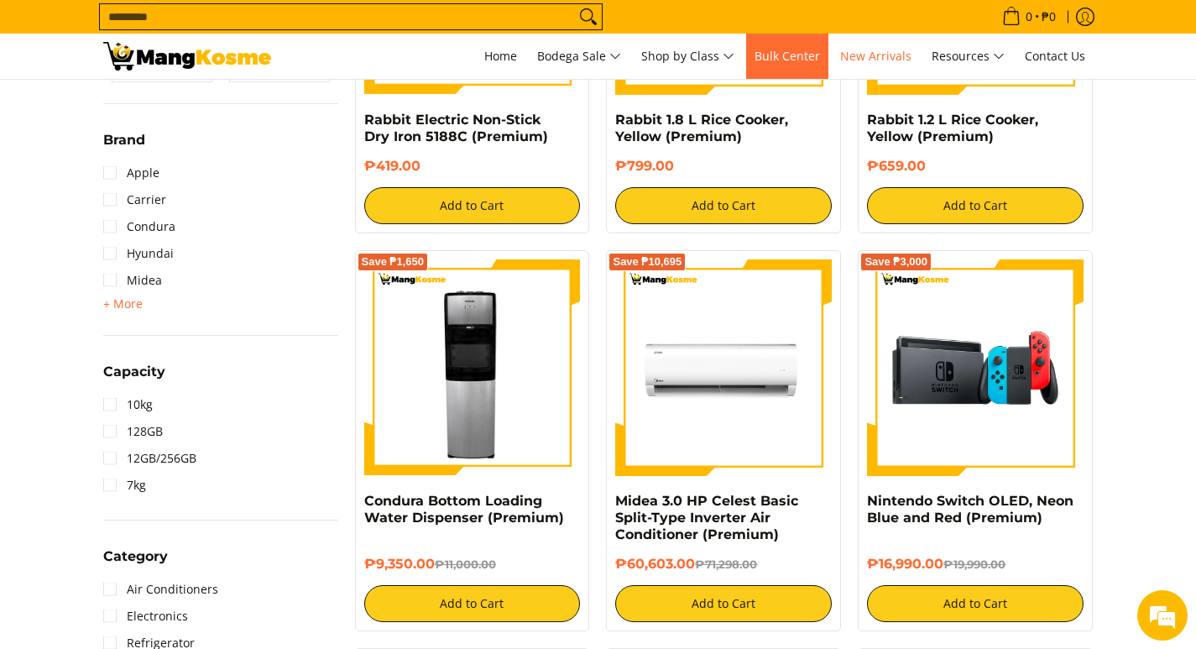
click at [814, 66] on link "Bulk Center" at bounding box center [787, 56] width 82 height 45
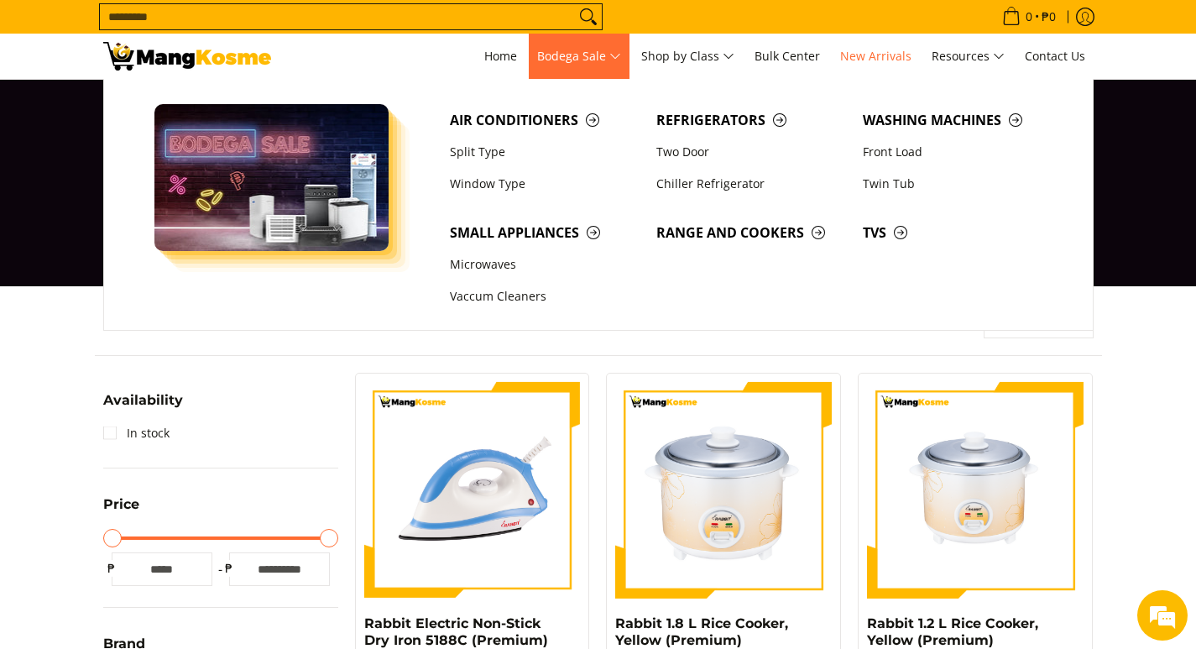
click at [566, 61] on span "Bodega Sale" at bounding box center [579, 56] width 84 height 21
